Goal: Feedback & Contribution: Contribute content

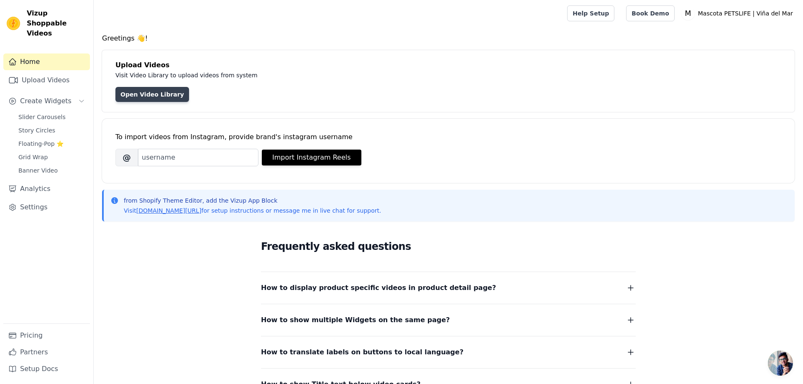
click at [153, 97] on link "Open Video Library" at bounding box center [152, 94] width 74 height 15
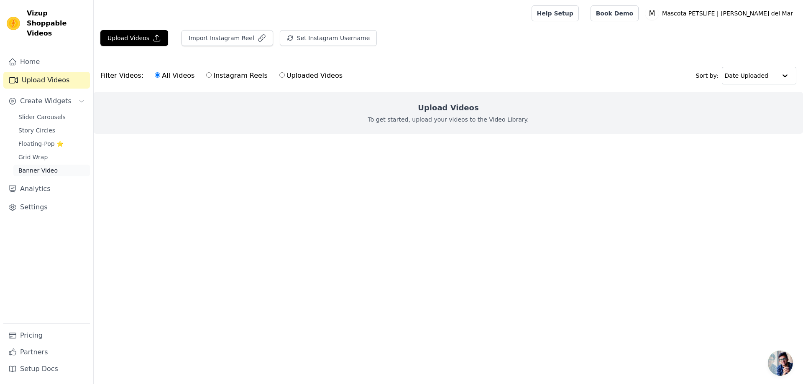
click at [48, 166] on span "Banner Video" at bounding box center [37, 170] width 39 height 8
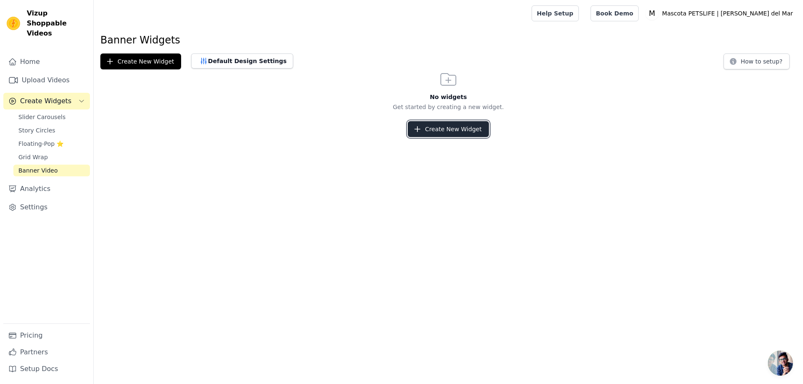
click at [443, 133] on button "Create New Widget" at bounding box center [448, 129] width 81 height 16
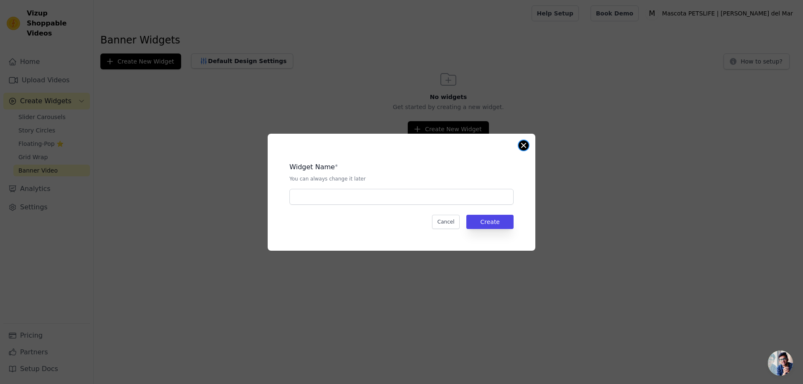
click at [523, 145] on button "Close modal" at bounding box center [524, 146] width 10 height 10
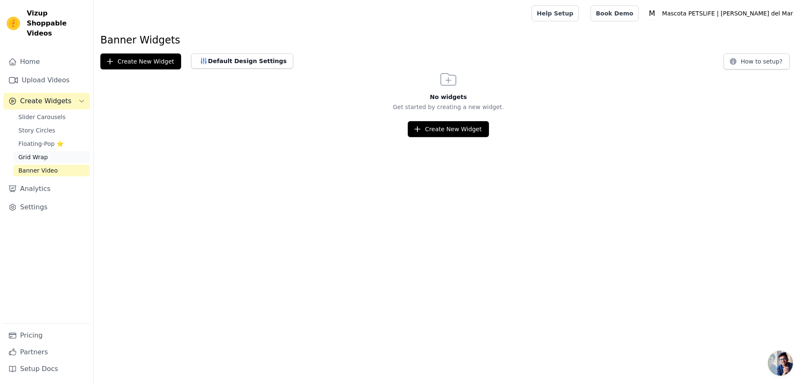
click at [30, 153] on span "Grid Wrap" at bounding box center [32, 157] width 29 height 8
click at [43, 128] on div "Slider Carousels Story Circles Floating-Pop ⭐ Grid Wrap Banner Video" at bounding box center [51, 143] width 77 height 65
click at [44, 126] on span "Story Circles" at bounding box center [36, 130] width 37 height 8
click at [43, 113] on span "Slider Carousels" at bounding box center [41, 117] width 47 height 8
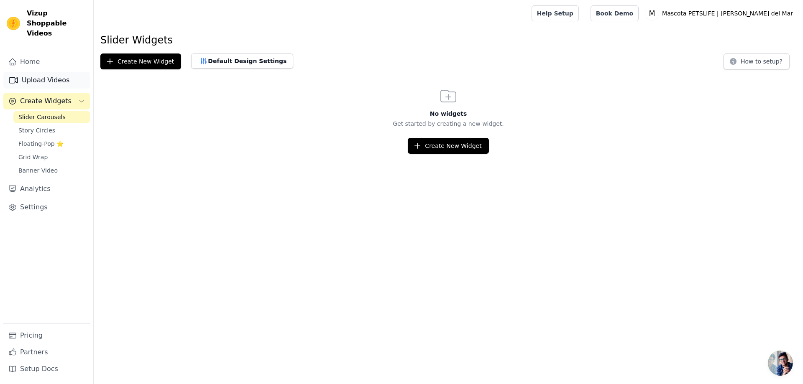
click at [43, 72] on link "Upload Videos" at bounding box center [46, 80] width 87 height 17
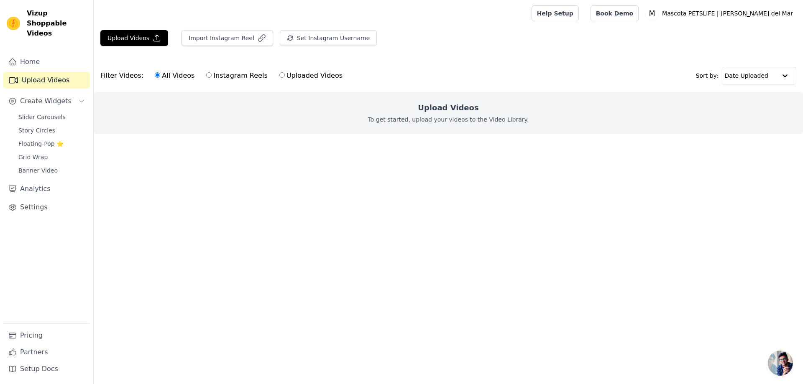
click at [279, 77] on input "Uploaded Videos" at bounding box center [281, 74] width 5 height 5
radio input "true"
click at [155, 74] on input "All Videos" at bounding box center [157, 74] width 5 height 5
radio input "true"
click at [140, 38] on button "Upload Videos" at bounding box center [134, 38] width 68 height 16
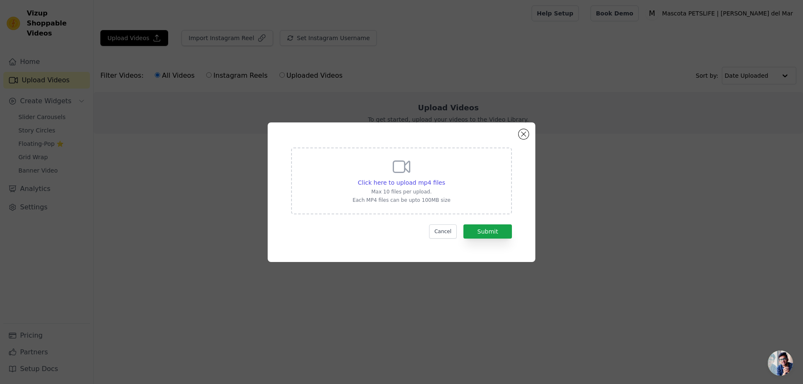
click at [401, 174] on icon at bounding box center [402, 167] width 20 height 20
click at [445, 178] on input "Click here to upload mp4 files Max 10 files per upload. Each MP4 files can be u…" at bounding box center [445, 178] width 0 height 0
type input "C:\fakepath\Rebajas de Black Friday ‐ Hecho con Clipchamp.mp4"
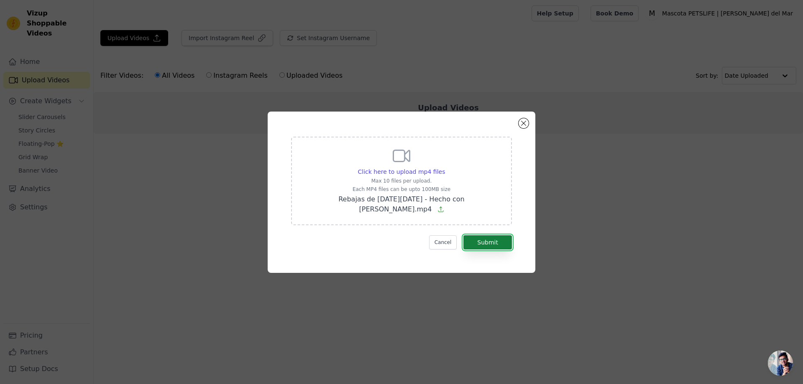
click at [479, 239] on button "Submit" at bounding box center [487, 243] width 49 height 14
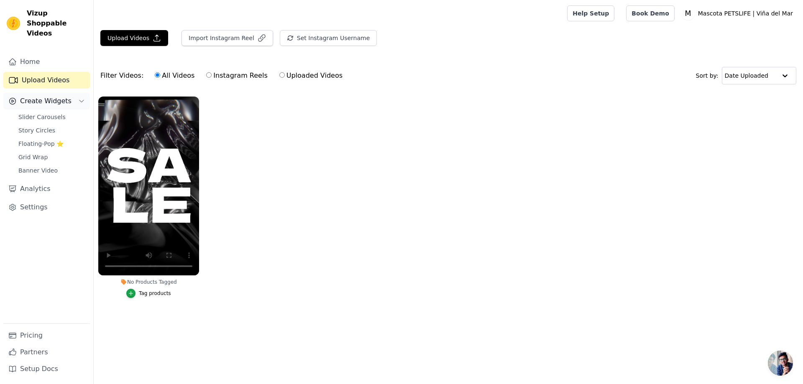
click at [80, 98] on icon "Sidebar" at bounding box center [81, 101] width 7 height 7
click at [27, 132] on link "Settings" at bounding box center [46, 140] width 87 height 17
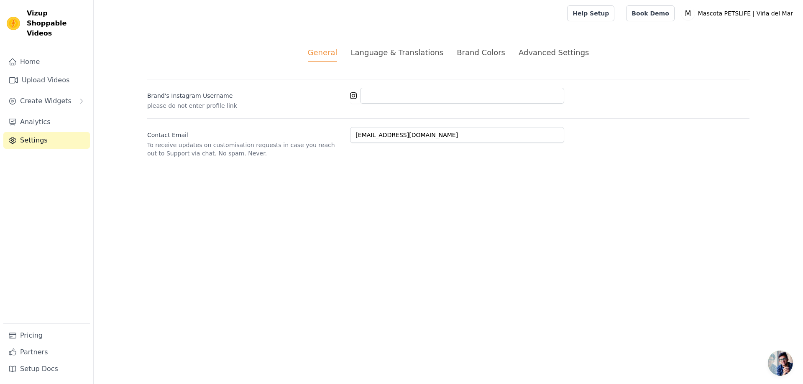
click at [27, 132] on link "Settings" at bounding box center [46, 140] width 87 height 17
click at [30, 337] on link "Pricing" at bounding box center [46, 336] width 87 height 17
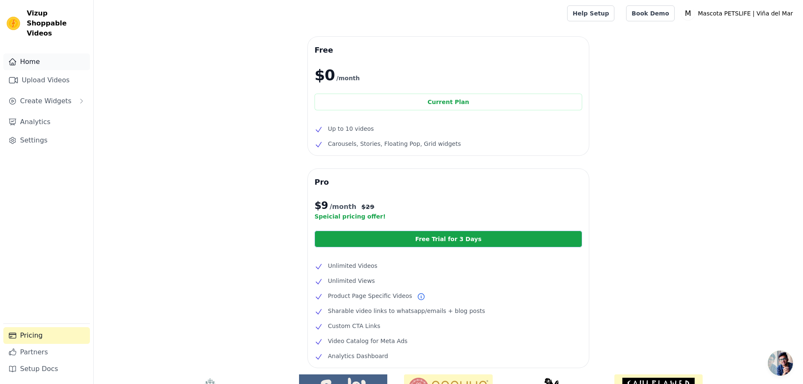
click at [27, 55] on link "Home" at bounding box center [46, 62] width 87 height 17
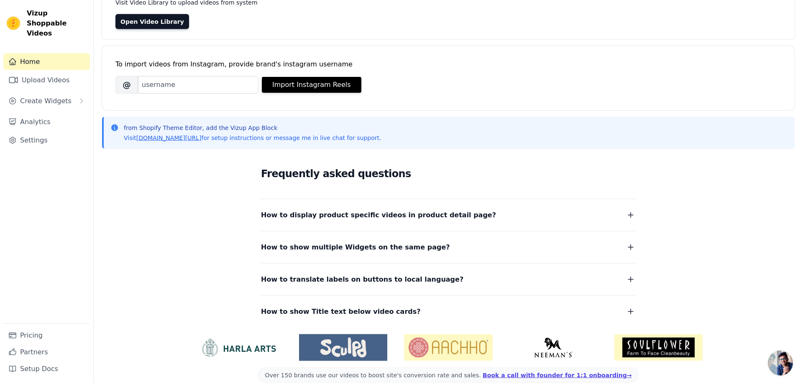
scroll to position [85, 0]
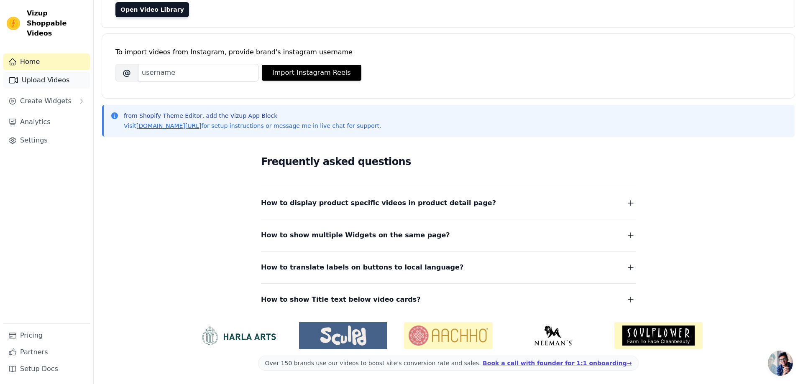
click at [56, 74] on link "Upload Videos" at bounding box center [46, 80] width 87 height 17
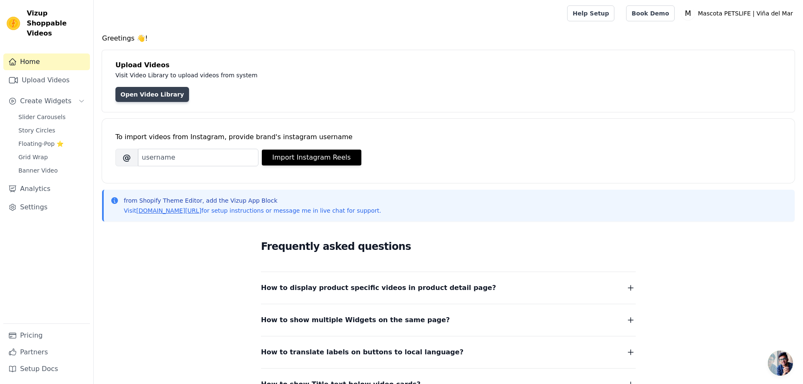
click at [151, 95] on link "Open Video Library" at bounding box center [152, 94] width 74 height 15
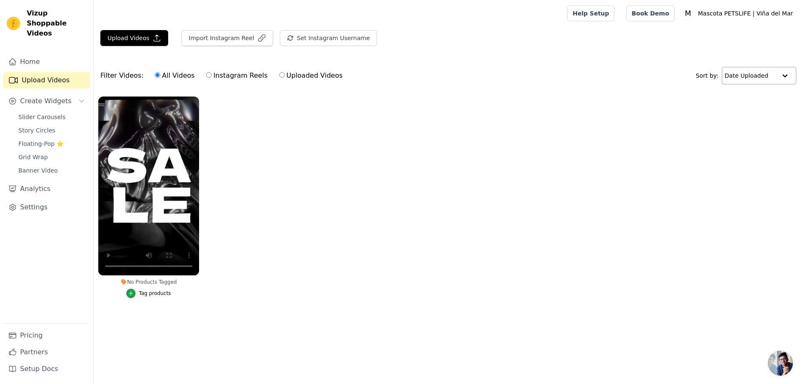
click at [789, 78] on div at bounding box center [785, 75] width 17 height 17
click at [772, 111] on div "Video Duration" at bounding box center [756, 112] width 71 height 10
click at [142, 40] on button "Upload Videos" at bounding box center [134, 38] width 68 height 16
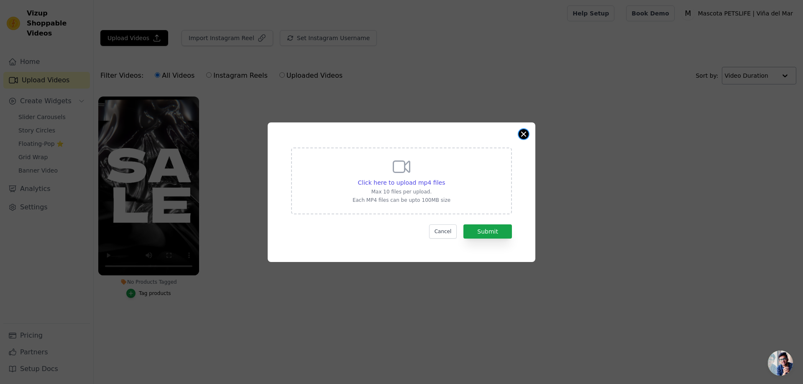
click at [525, 135] on button "Close modal" at bounding box center [524, 134] width 10 height 10
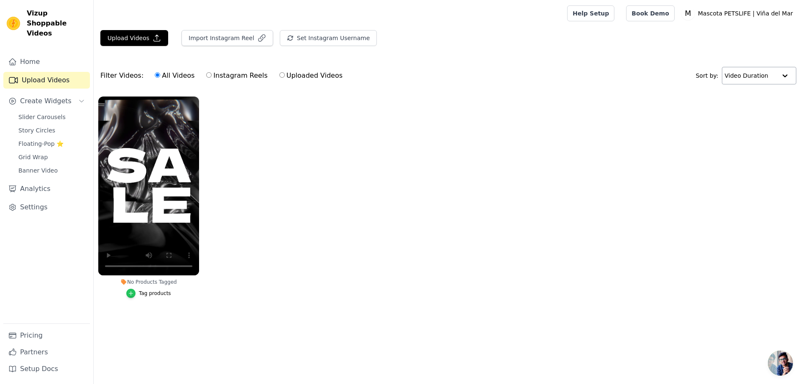
click at [136, 293] on div "button" at bounding box center [130, 293] width 9 height 9
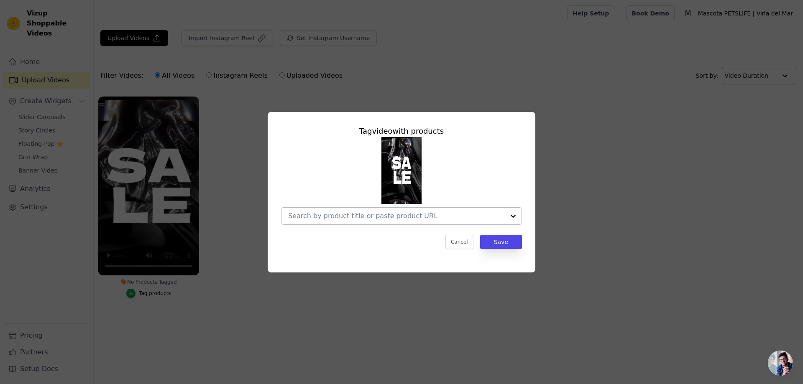
click at [515, 215] on div at bounding box center [513, 216] width 17 height 17
click at [475, 192] on div at bounding box center [401, 181] width 241 height 88
click at [505, 213] on div at bounding box center [513, 216] width 17 height 17
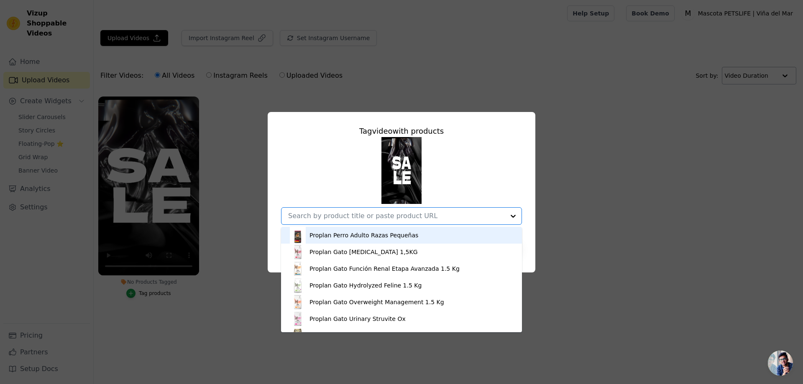
click at [353, 233] on div "Proplan Perro Adulto Razas Pequeñas" at bounding box center [364, 235] width 109 height 8
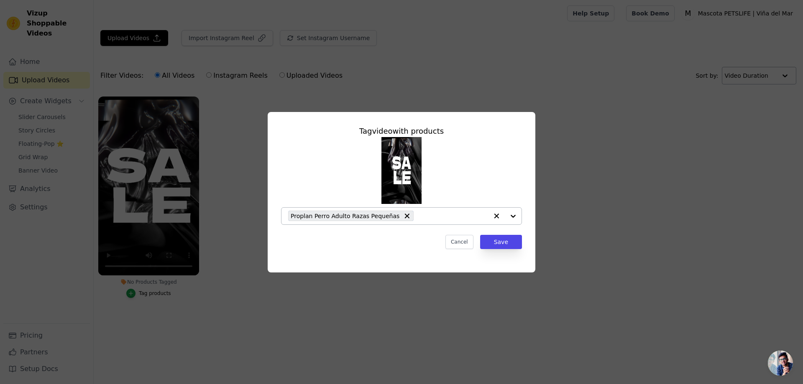
click at [514, 218] on div at bounding box center [504, 216] width 33 height 17
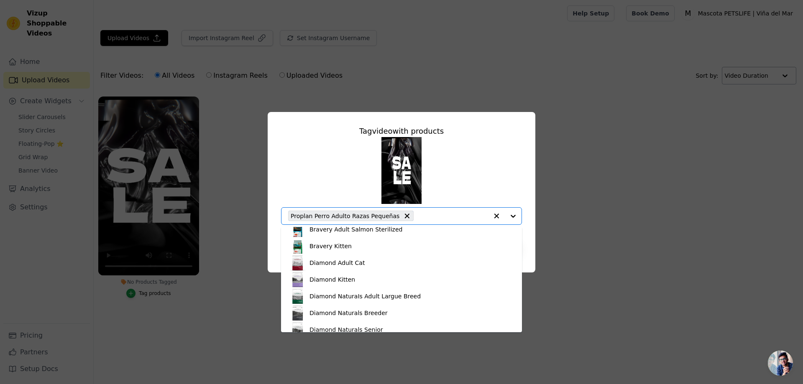
scroll to position [1265, 0]
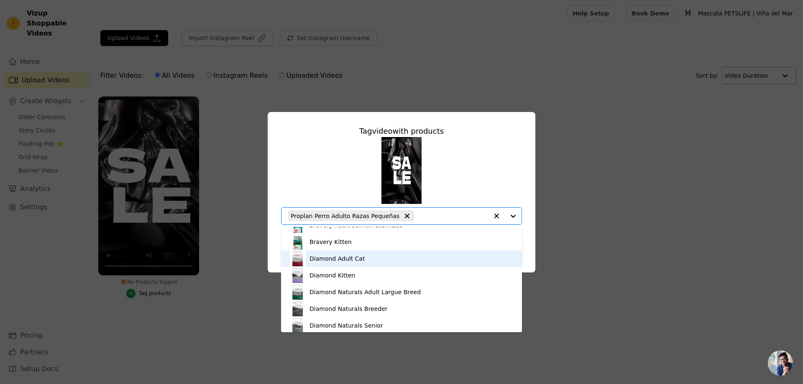
click at [406, 260] on div "Diamond Adult Cat" at bounding box center [401, 259] width 224 height 17
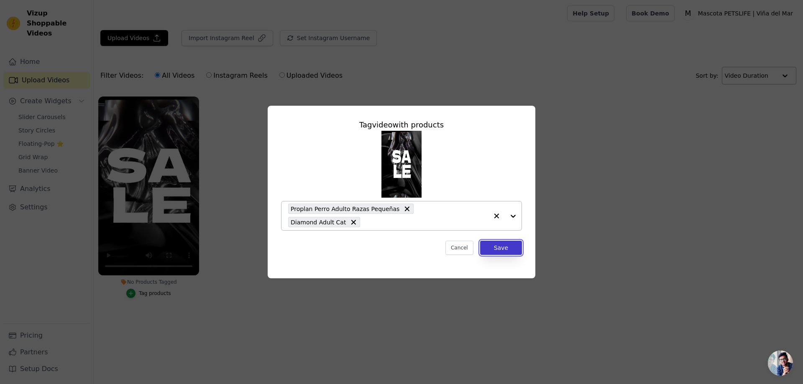
click at [502, 252] on button "Save" at bounding box center [501, 248] width 42 height 14
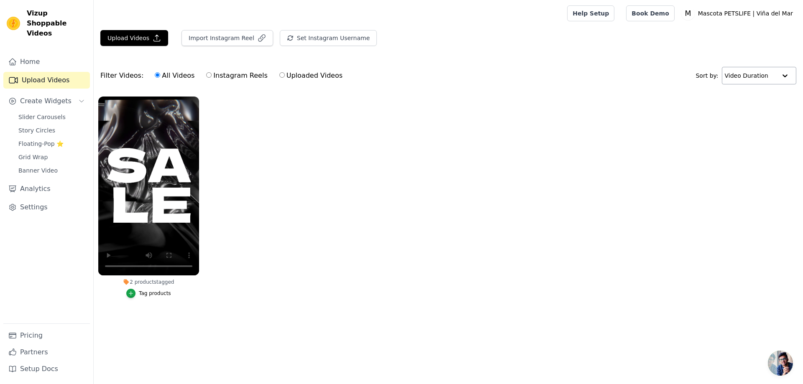
click at [151, 295] on div "Tag products" at bounding box center [155, 293] width 32 height 7
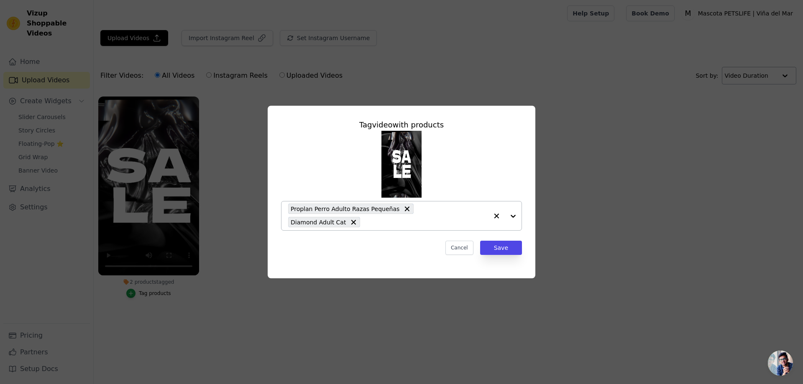
click at [514, 217] on div at bounding box center [504, 216] width 33 height 29
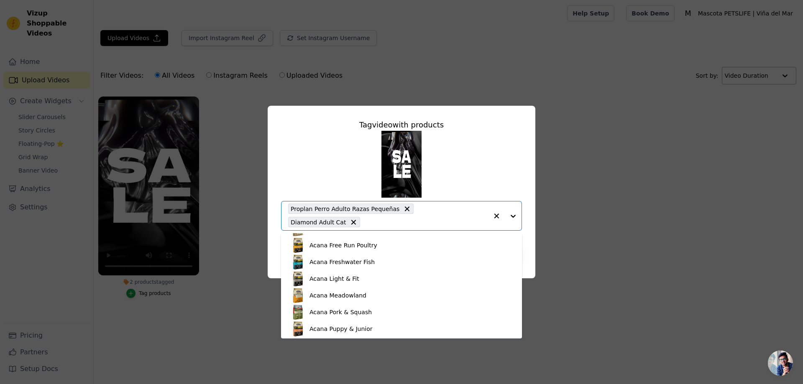
scroll to position [316, 0]
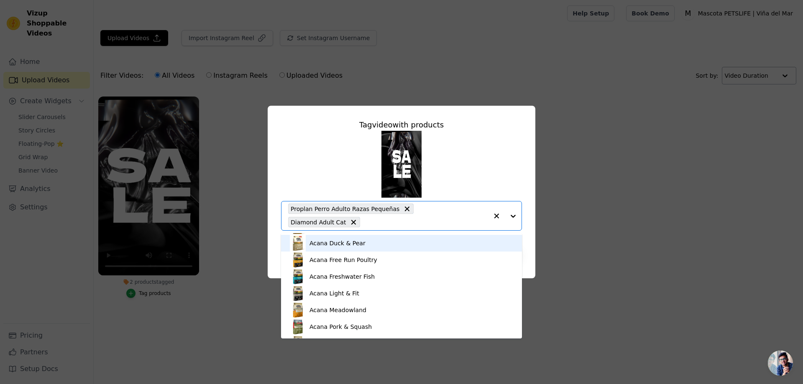
click at [366, 246] on div "Acana Duck & Pear" at bounding box center [401, 243] width 224 height 17
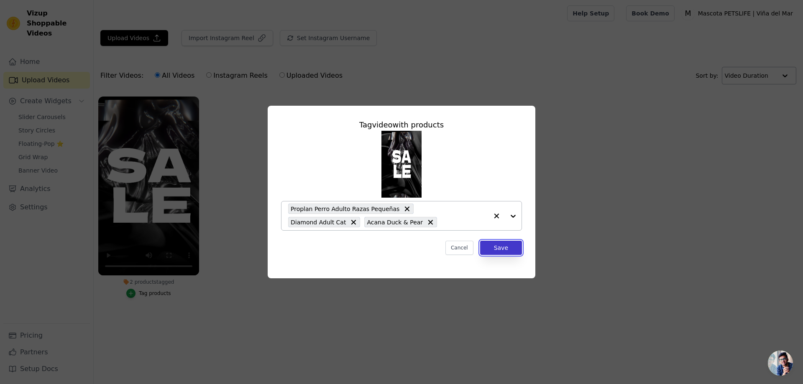
click at [501, 250] on button "Save" at bounding box center [501, 248] width 42 height 14
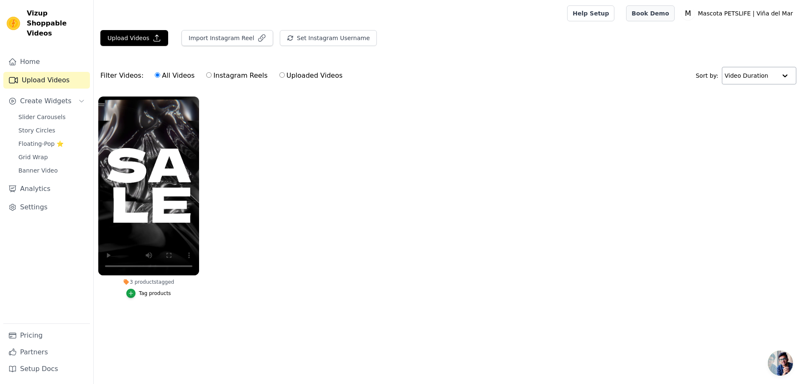
click at [655, 16] on link "Book Demo" at bounding box center [650, 13] width 48 height 16
click at [28, 199] on link "Settings" at bounding box center [46, 207] width 87 height 17
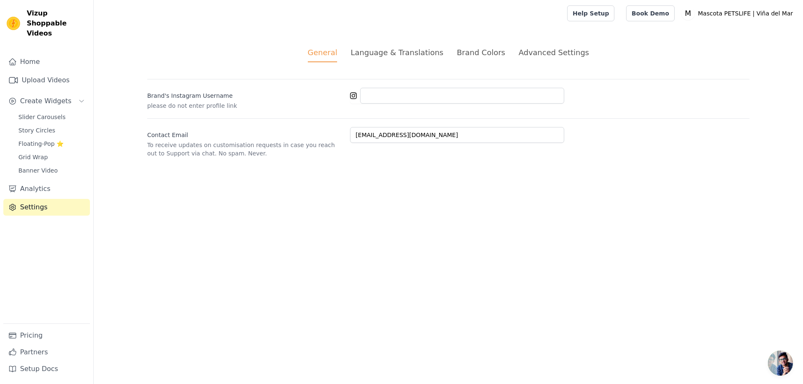
click at [395, 53] on div "Language & Translations" at bounding box center [397, 52] width 93 height 11
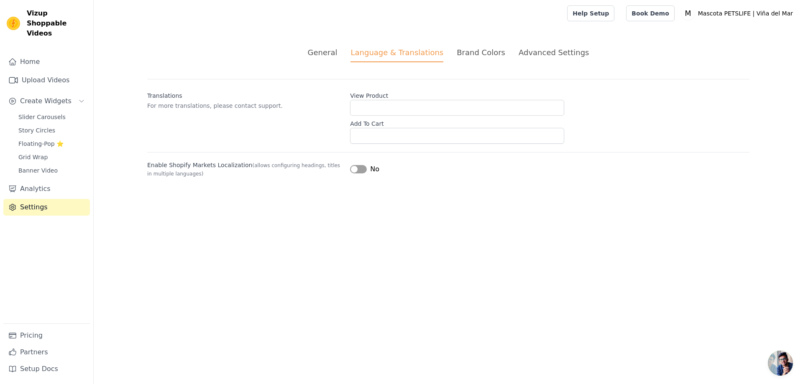
click at [471, 54] on div "Brand Colors" at bounding box center [481, 52] width 49 height 11
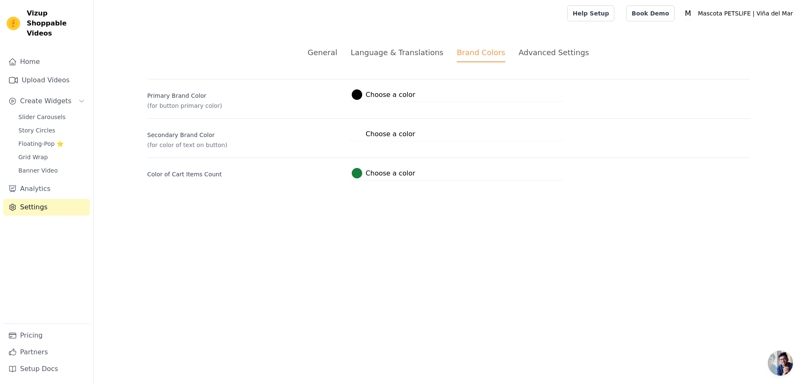
click at [536, 54] on div "Advanced Settings" at bounding box center [554, 52] width 70 height 11
